Goal: Transaction & Acquisition: Purchase product/service

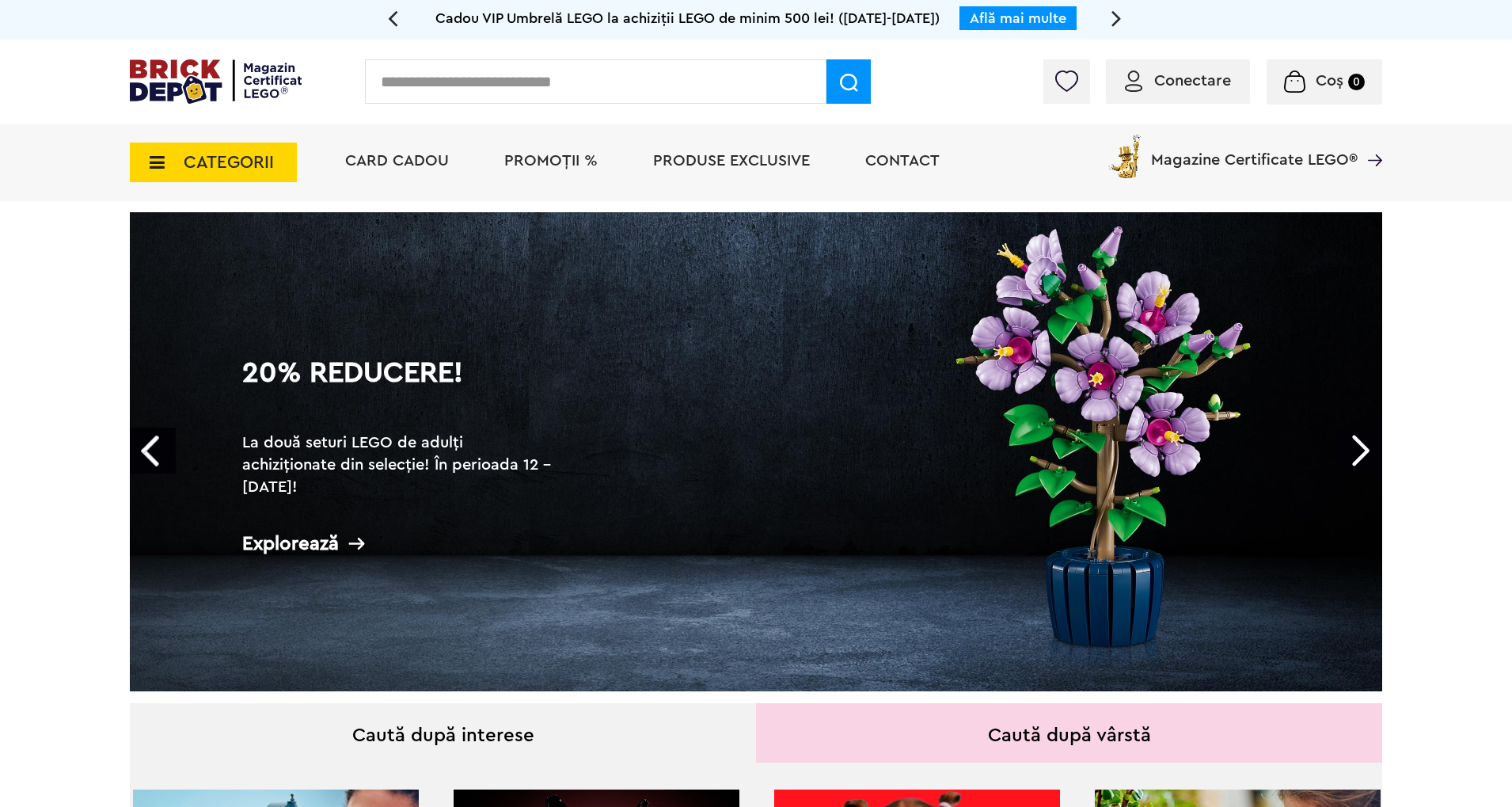
click at [163, 182] on span "CATEGORII" at bounding box center [213, 162] width 167 height 40
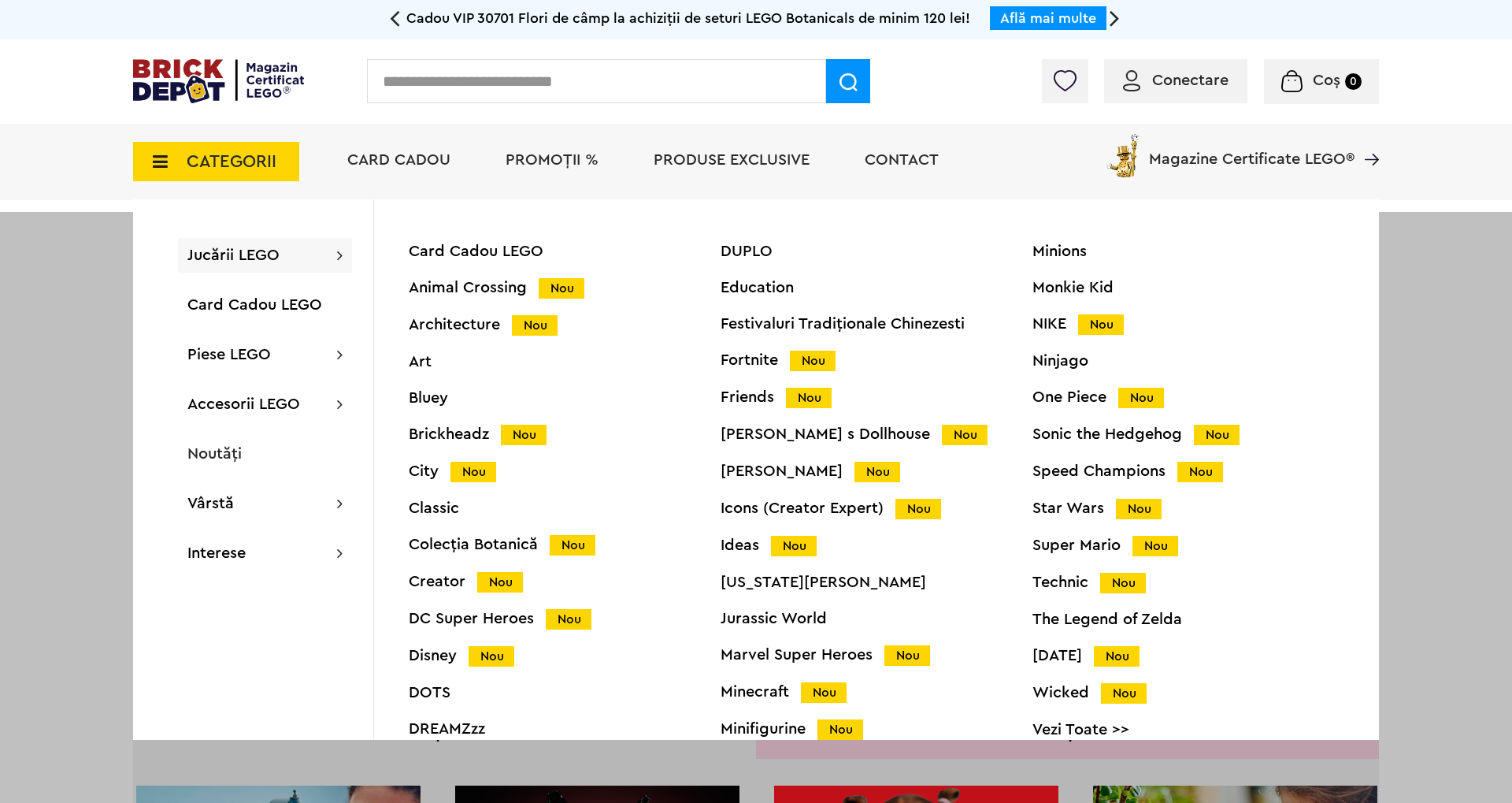
click at [1053, 512] on div "Star Wars Nou" at bounding box center [1188, 509] width 312 height 17
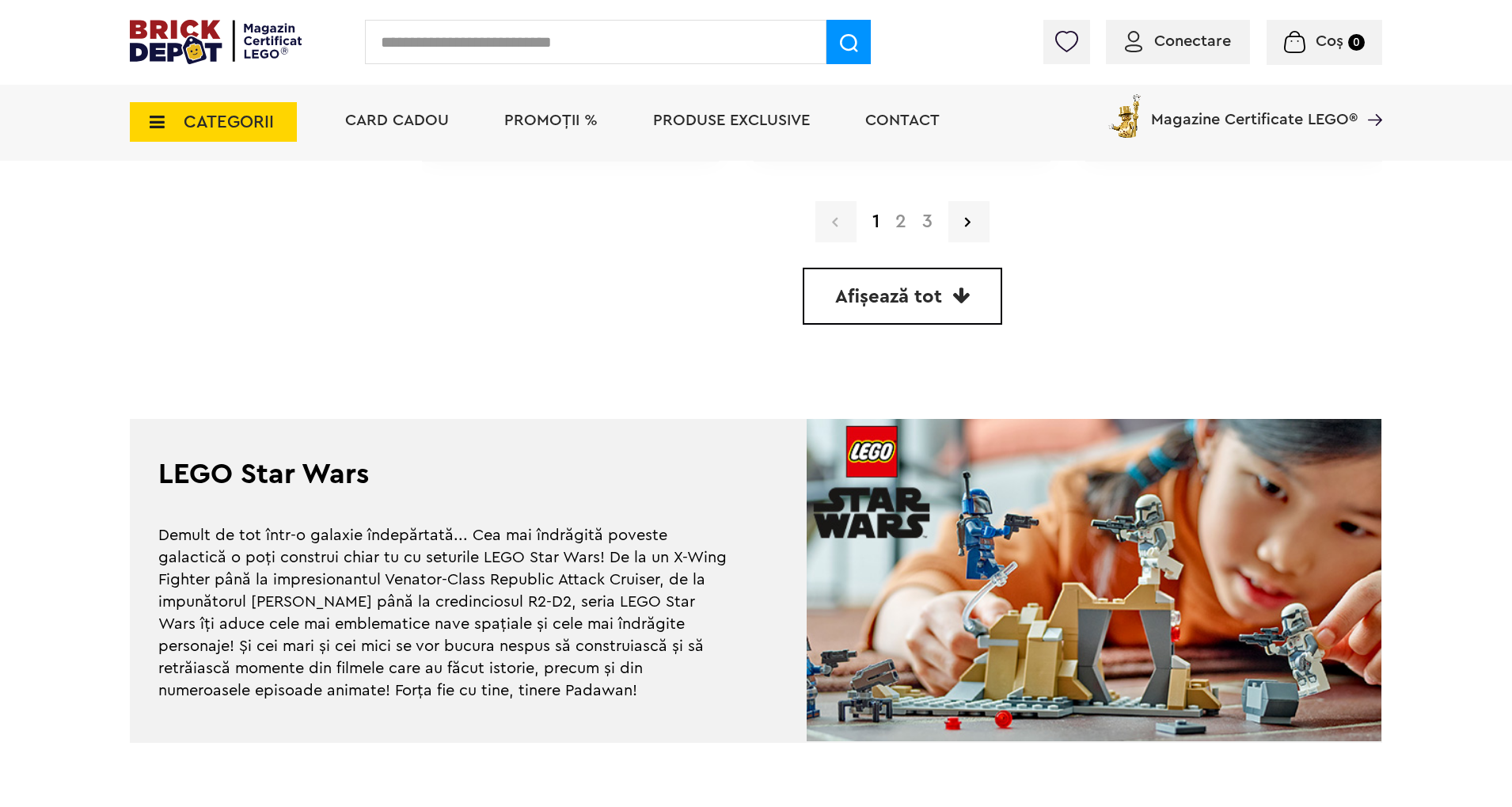
scroll to position [4777, 0]
click at [927, 221] on link "3" at bounding box center [927, 222] width 26 height 19
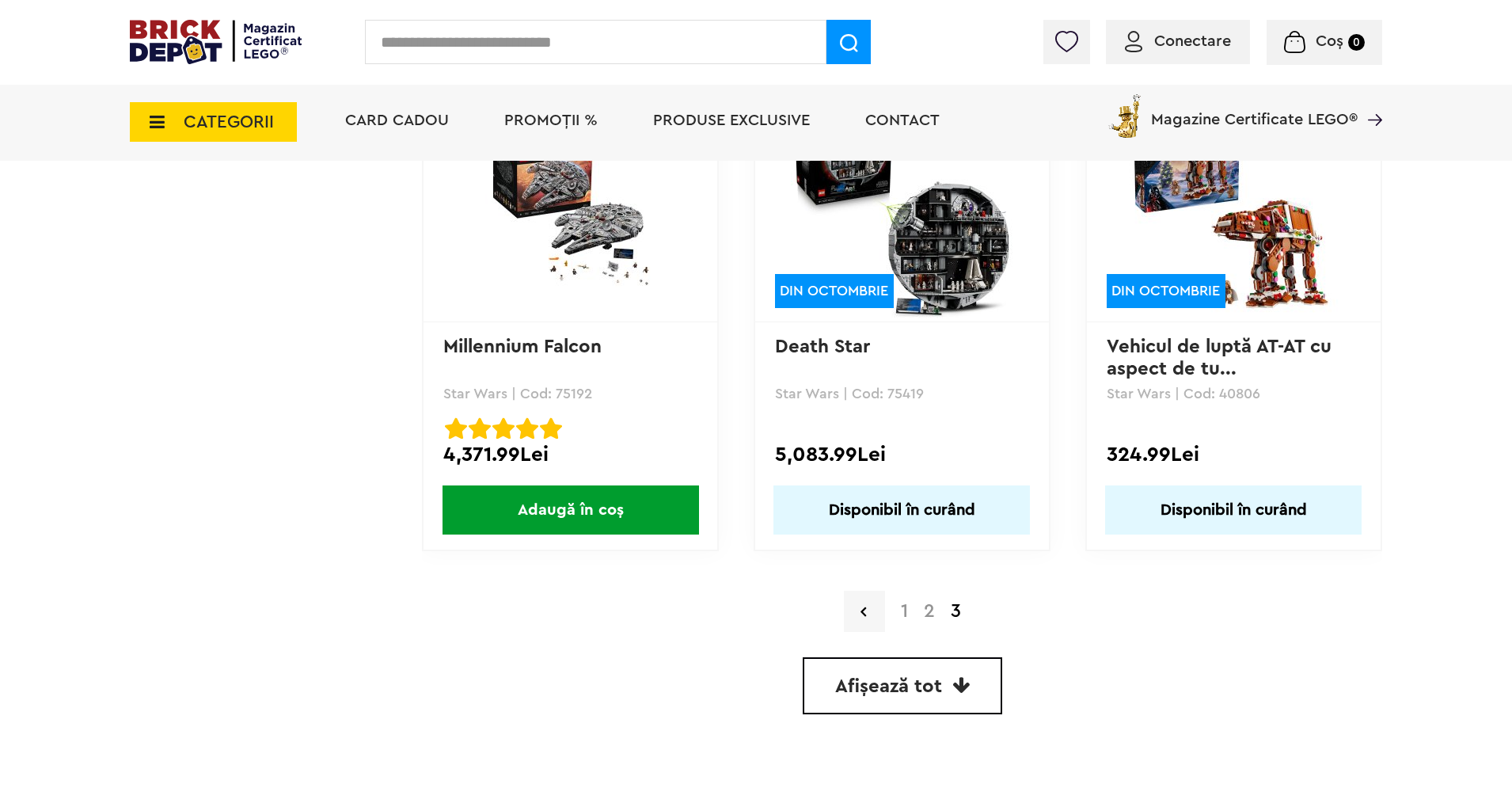
scroll to position [3864, 0]
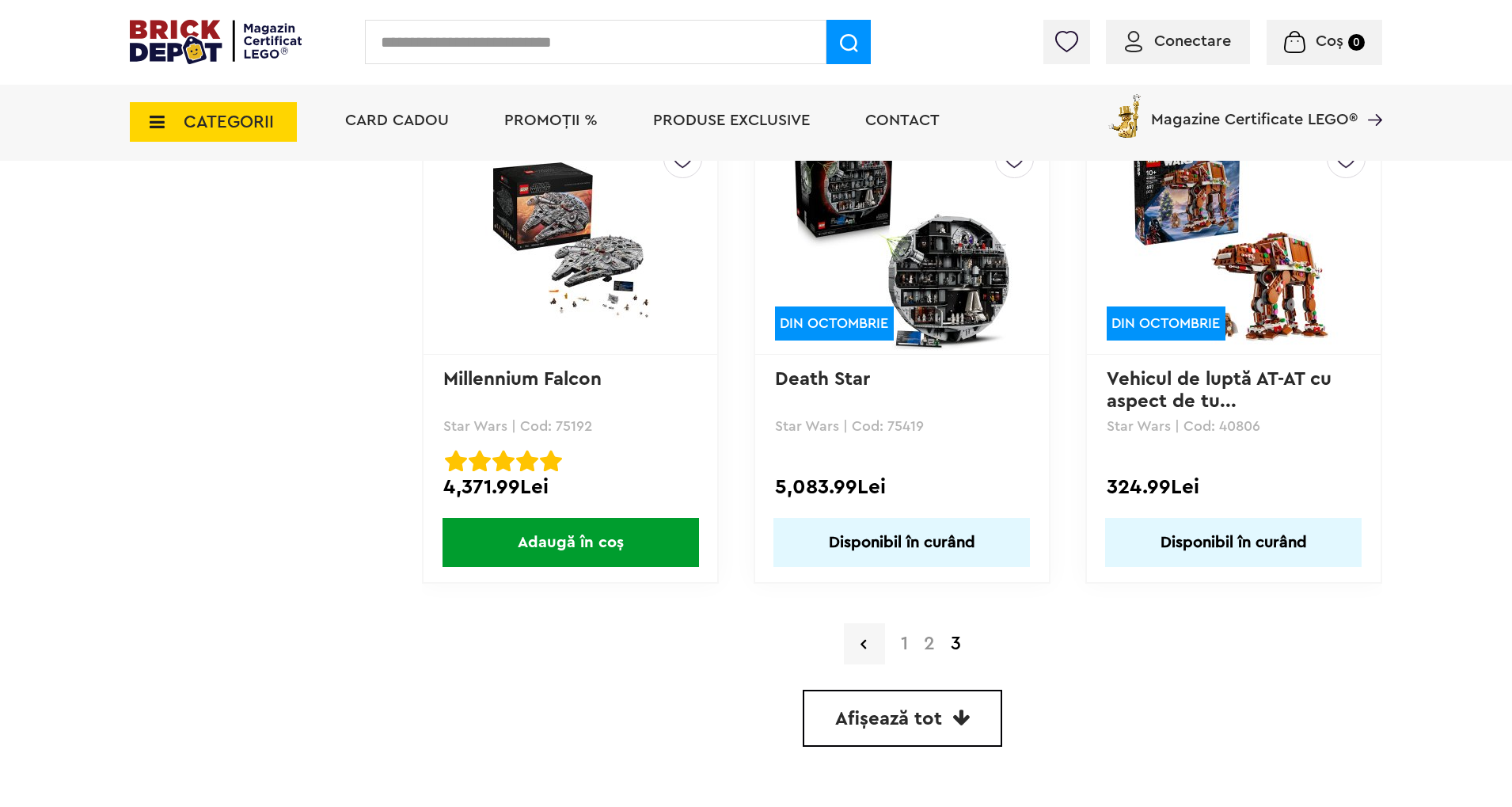
click at [879, 289] on img at bounding box center [902, 240] width 222 height 222
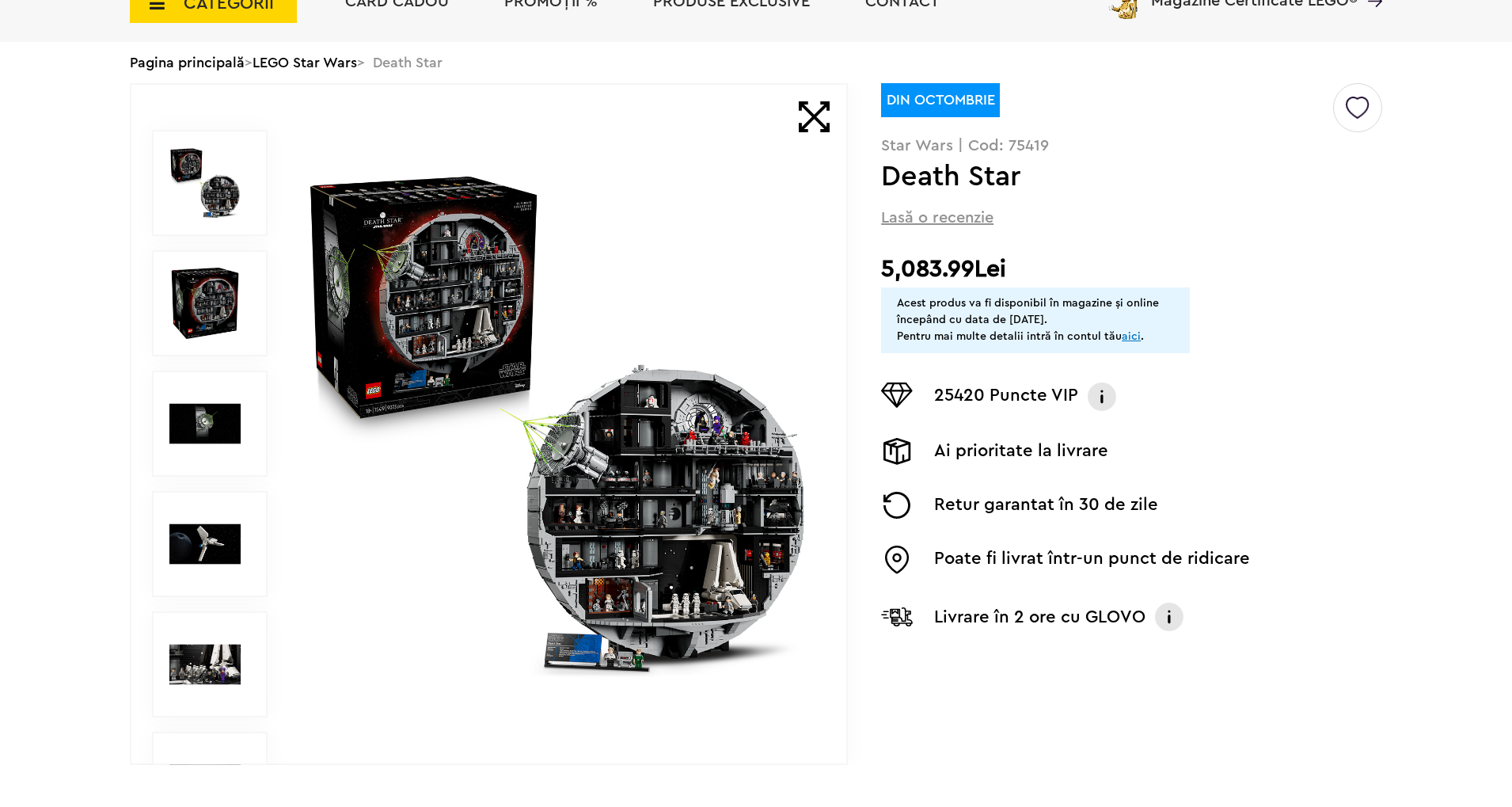
scroll to position [336, 0]
